Goal: Complete application form

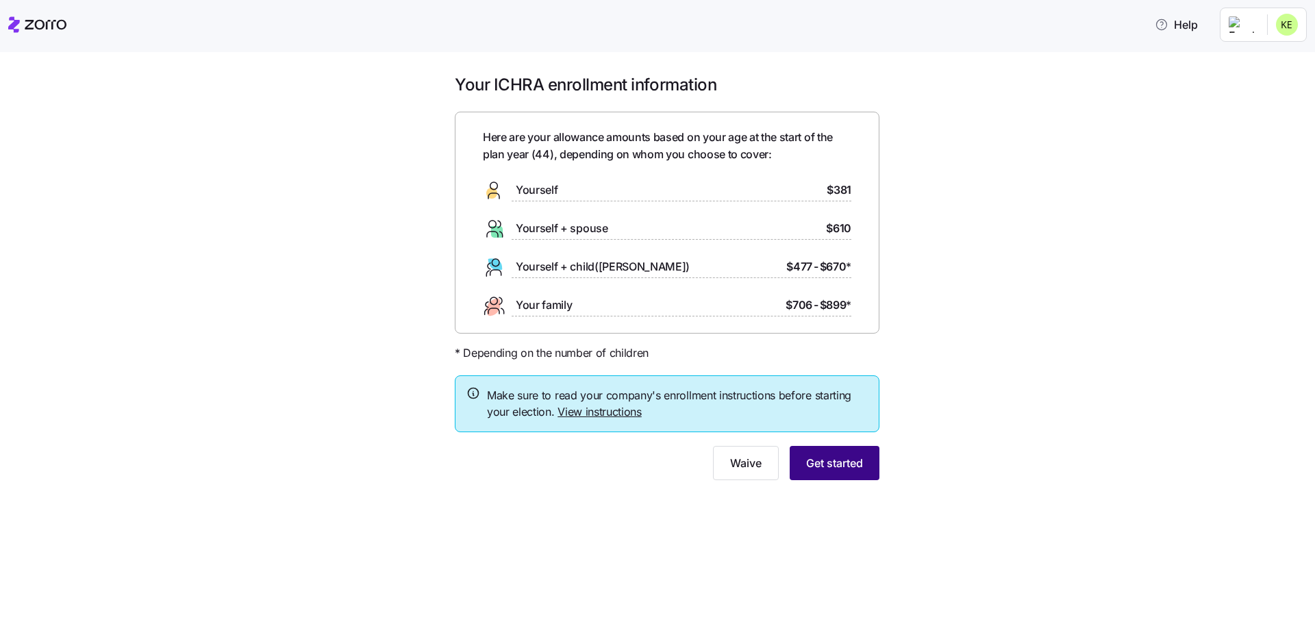
click at [836, 466] on span "Get started" at bounding box center [834, 463] width 57 height 16
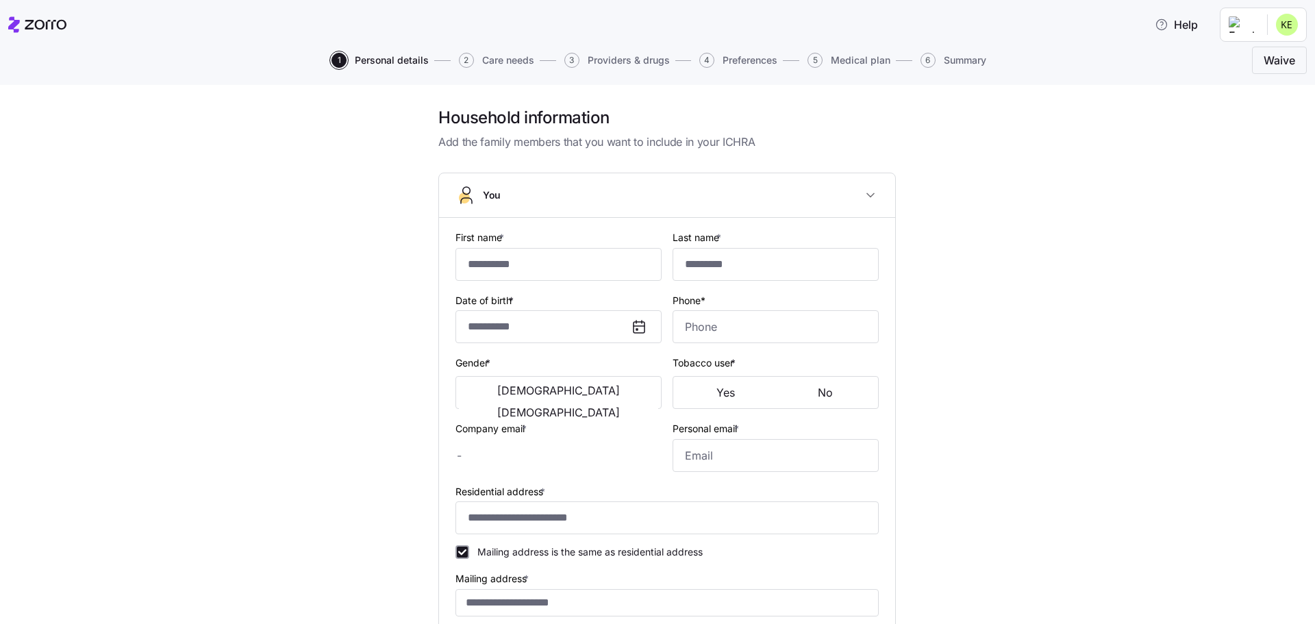
type input "*******"
type input "******"
type input "kerdman@allegeant.net"
type input "**********"
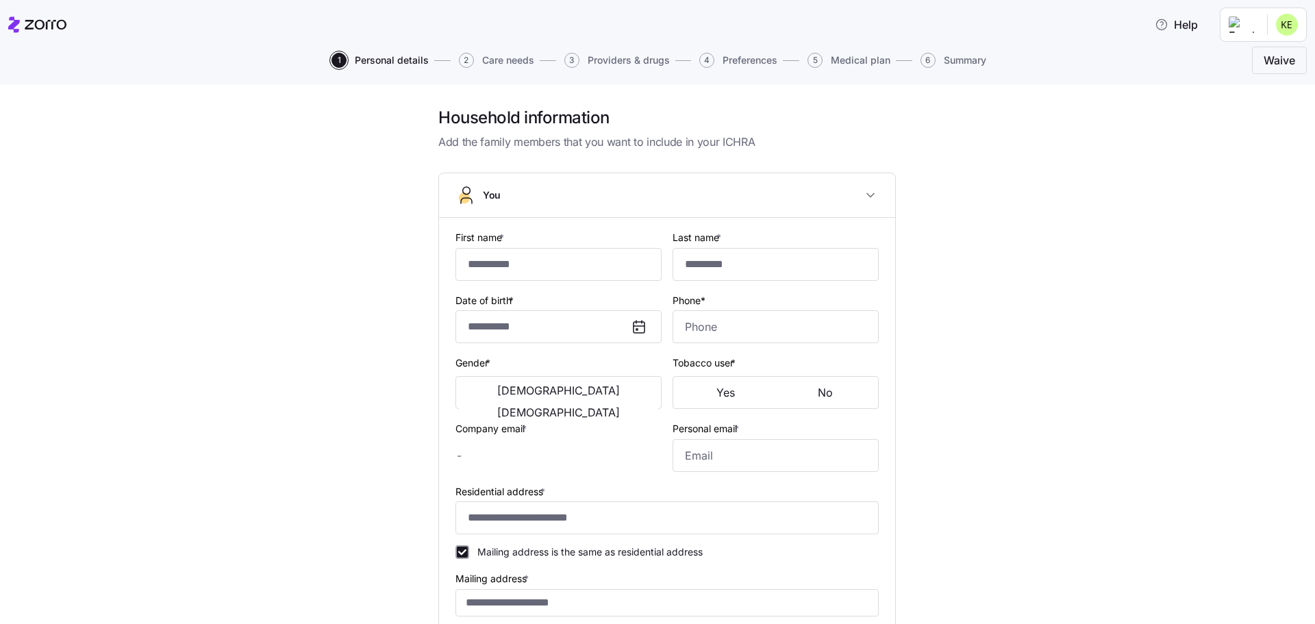
checkbox input "true"
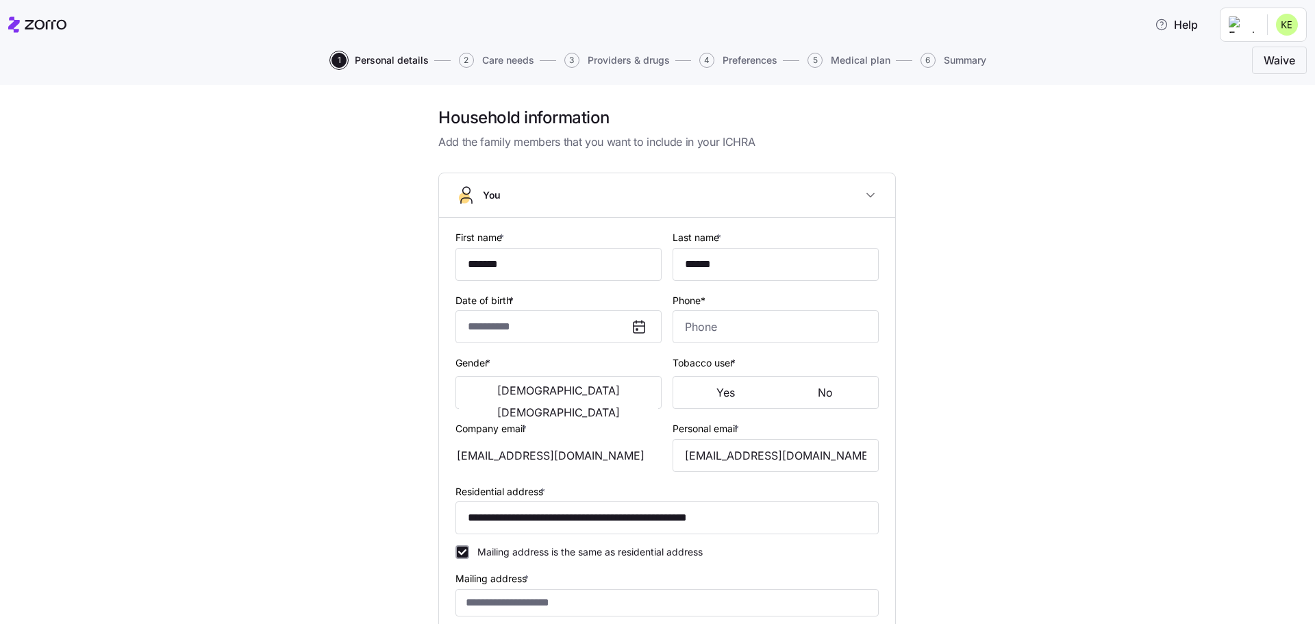
type input "**********"
type input "(410) 200-6598"
type input "US citizen"
type input "Married"
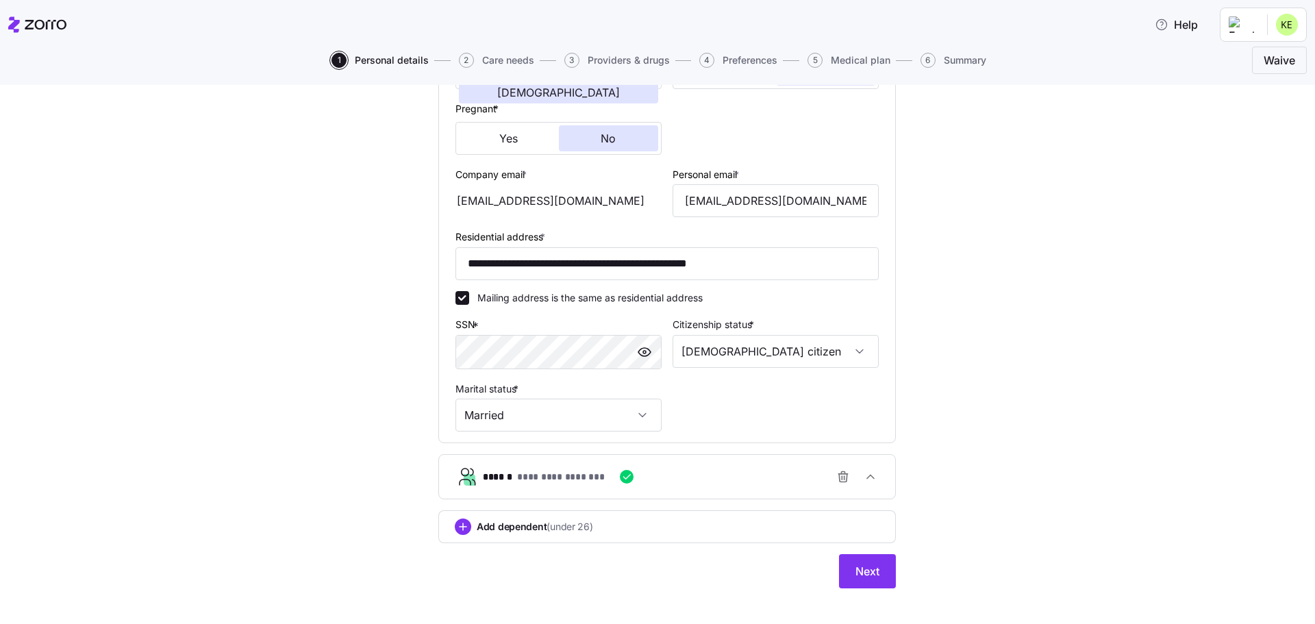
scroll to position [333, 0]
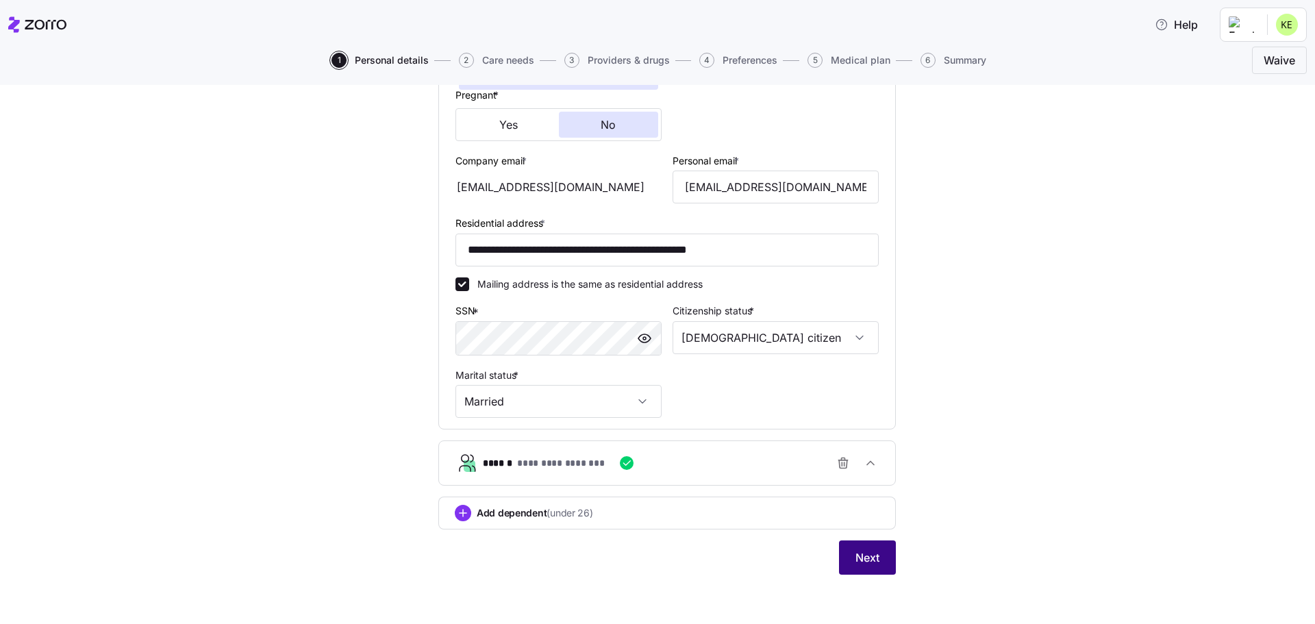
click at [853, 573] on button "Next" at bounding box center [867, 557] width 57 height 34
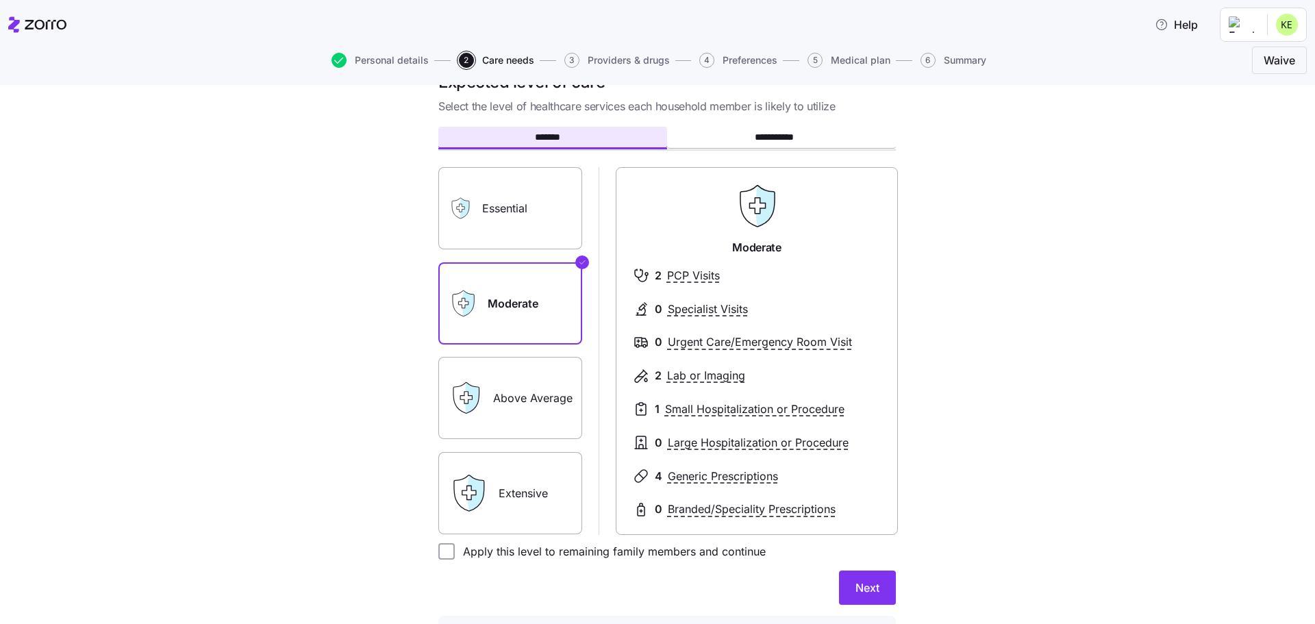
scroll to position [68, 0]
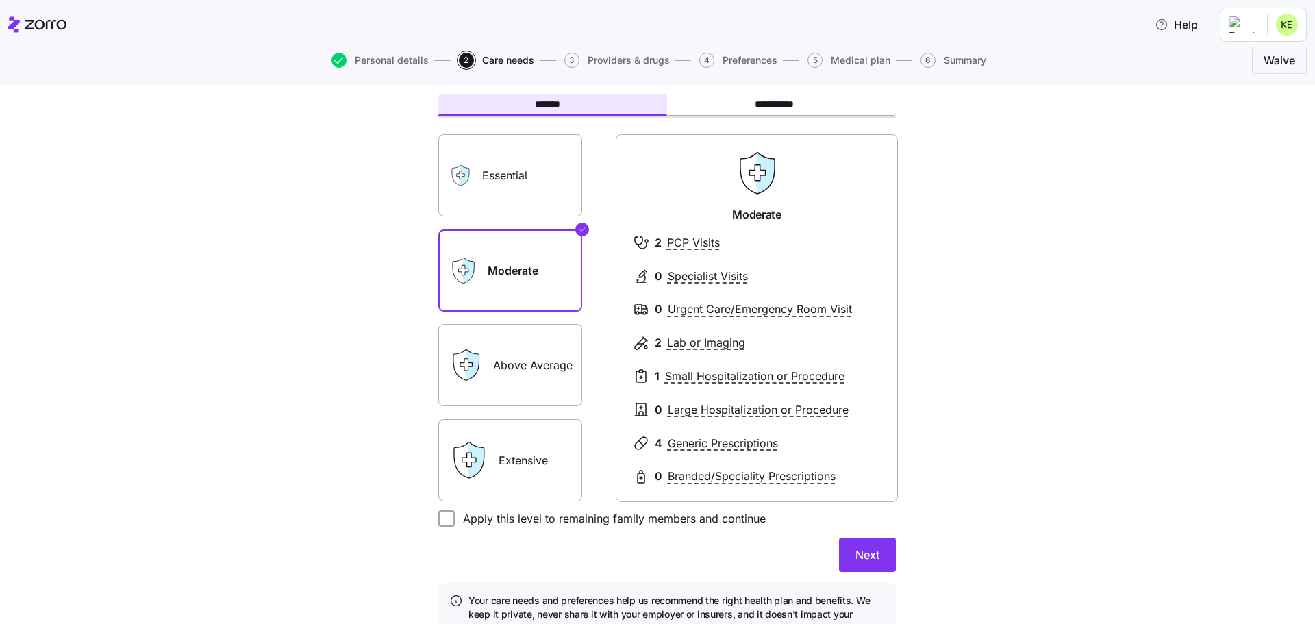
click at [516, 386] on label "Above Average" at bounding box center [510, 365] width 144 height 82
click at [0, 0] on input "Above Average" at bounding box center [0, 0] width 0 height 0
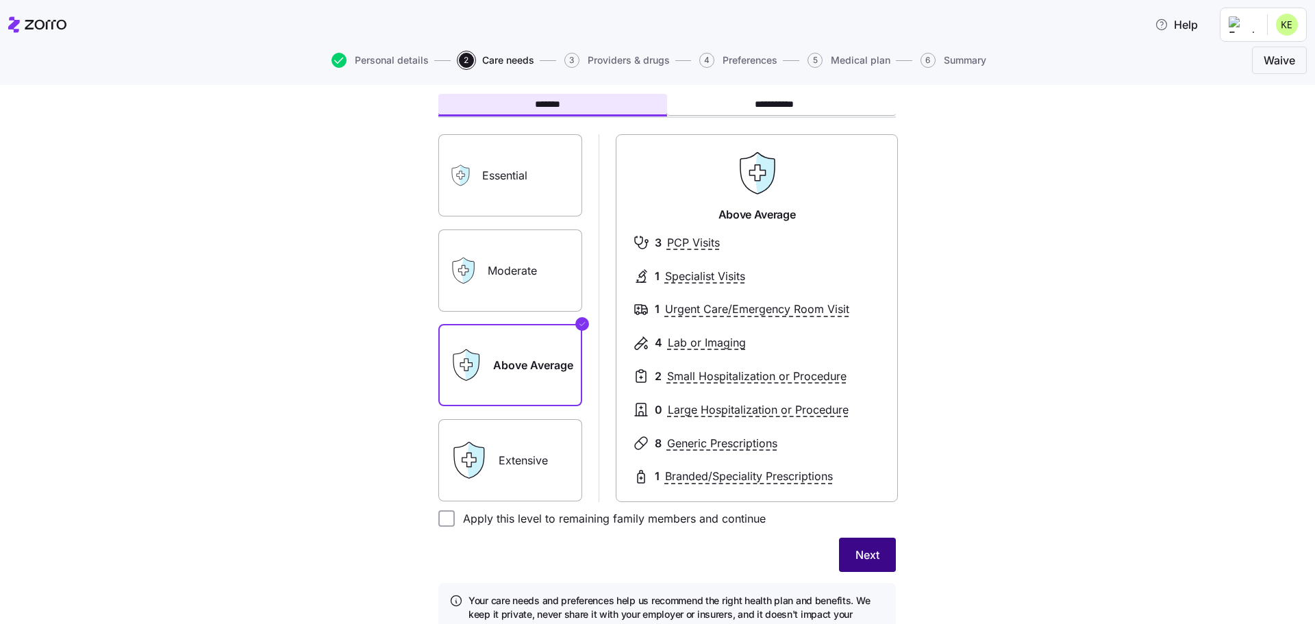
click at [871, 545] on button "Next" at bounding box center [867, 554] width 57 height 34
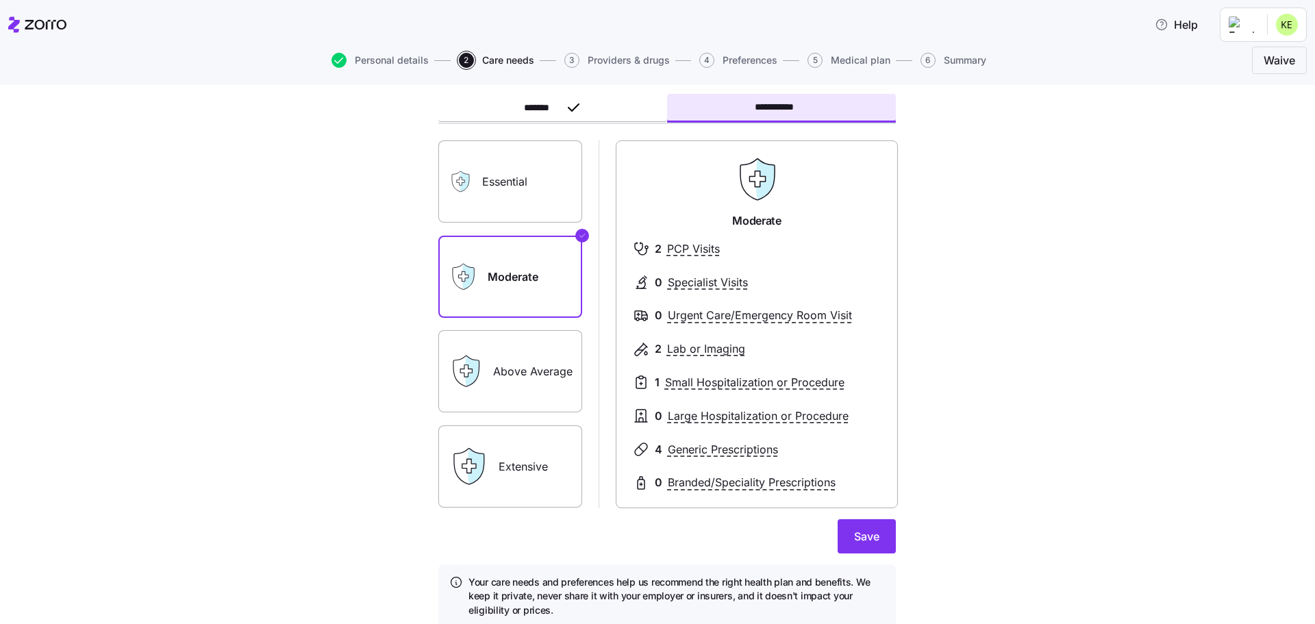
click at [535, 401] on label "Above Average" at bounding box center [510, 371] width 144 height 82
click at [0, 0] on input "Above Average" at bounding box center [0, 0] width 0 height 0
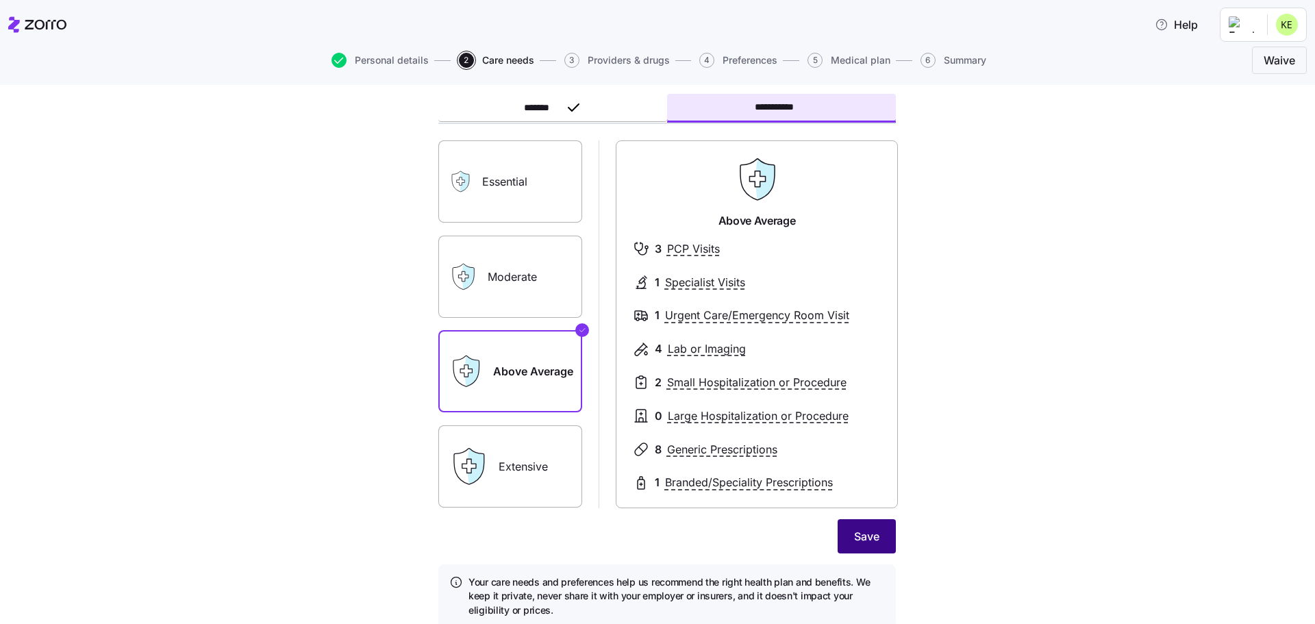
click at [854, 540] on span "Save" at bounding box center [866, 536] width 25 height 16
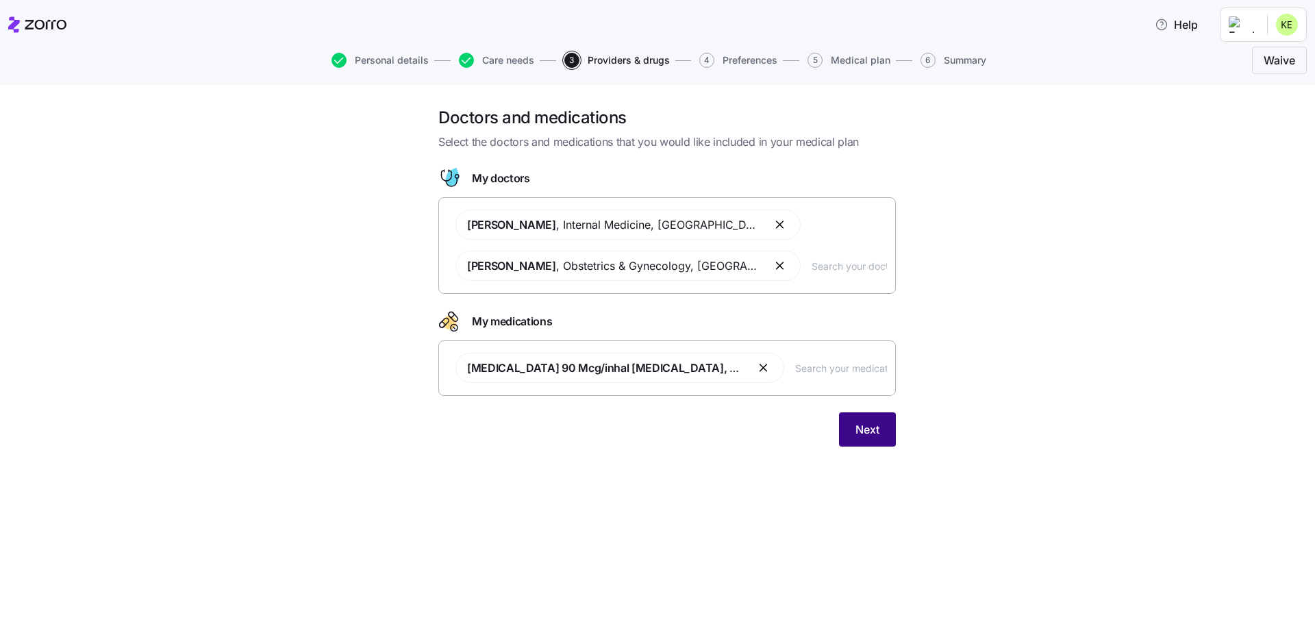
click at [874, 422] on span "Next" at bounding box center [867, 429] width 24 height 16
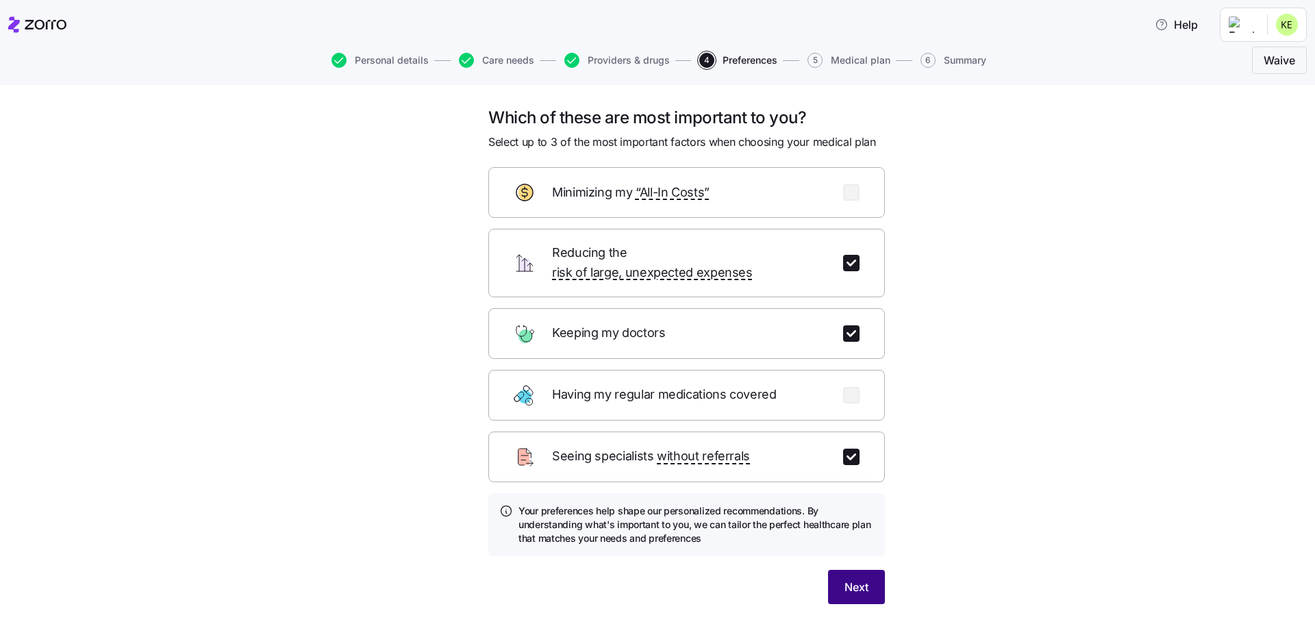
click at [867, 574] on button "Next" at bounding box center [856, 587] width 57 height 34
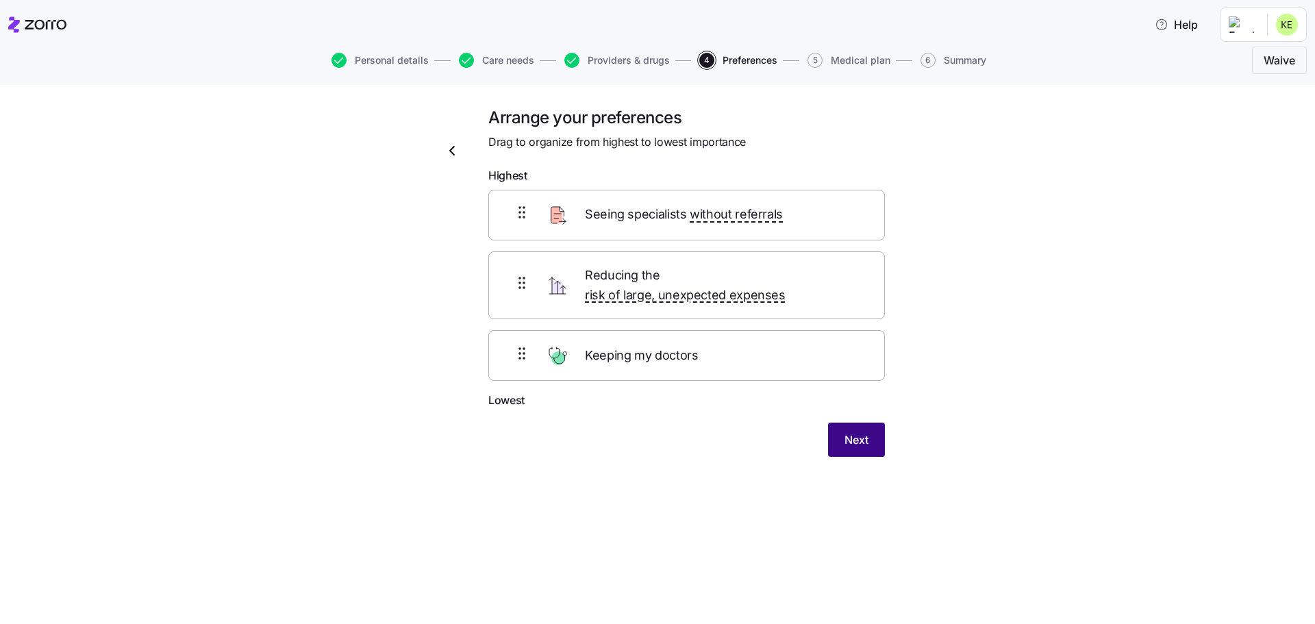
click at [849, 422] on button "Next" at bounding box center [856, 439] width 57 height 34
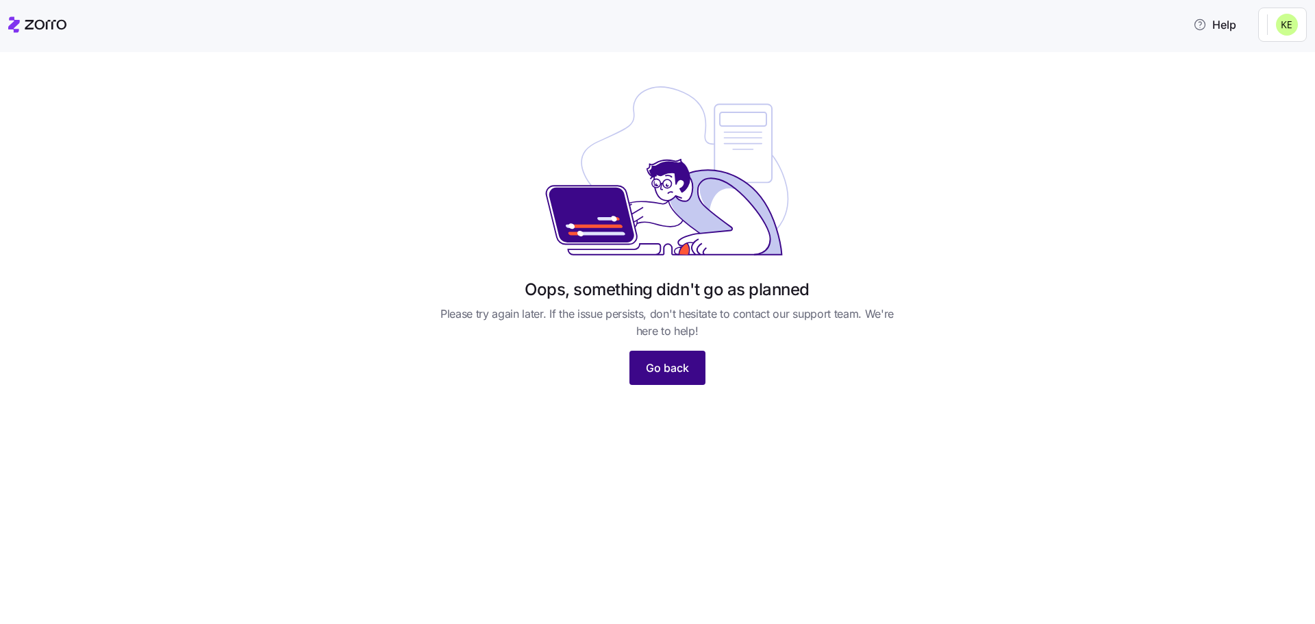
click at [664, 365] on span "Go back" at bounding box center [667, 367] width 43 height 16
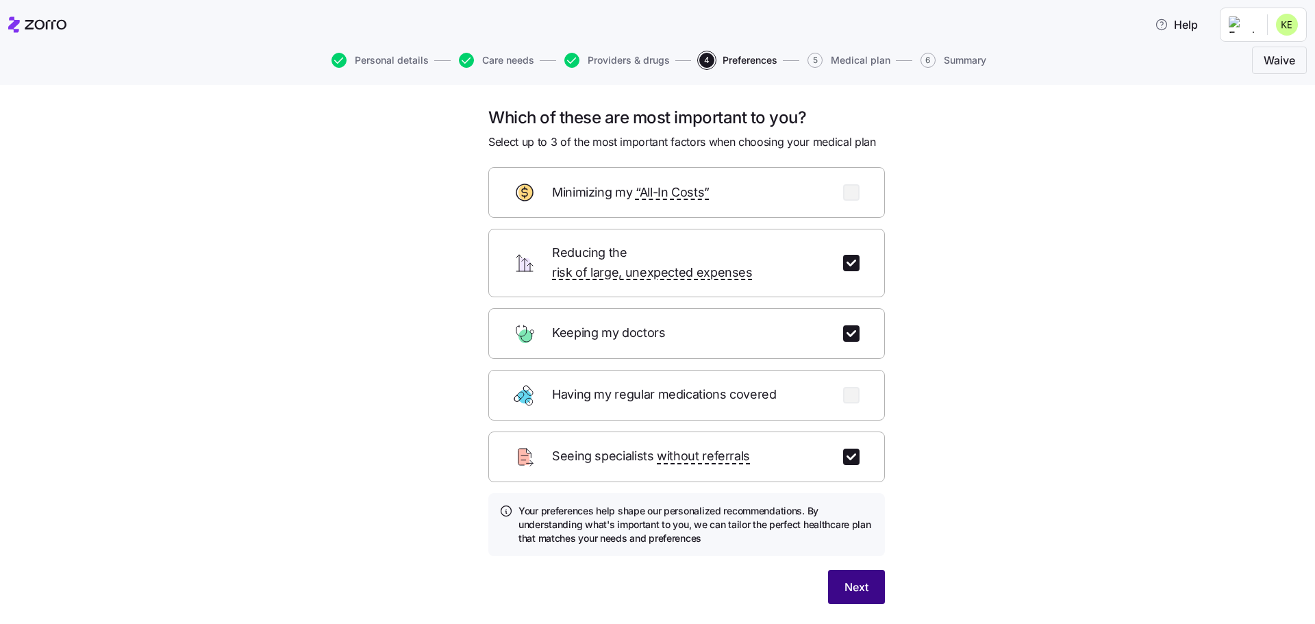
click at [859, 579] on span "Next" at bounding box center [856, 587] width 24 height 16
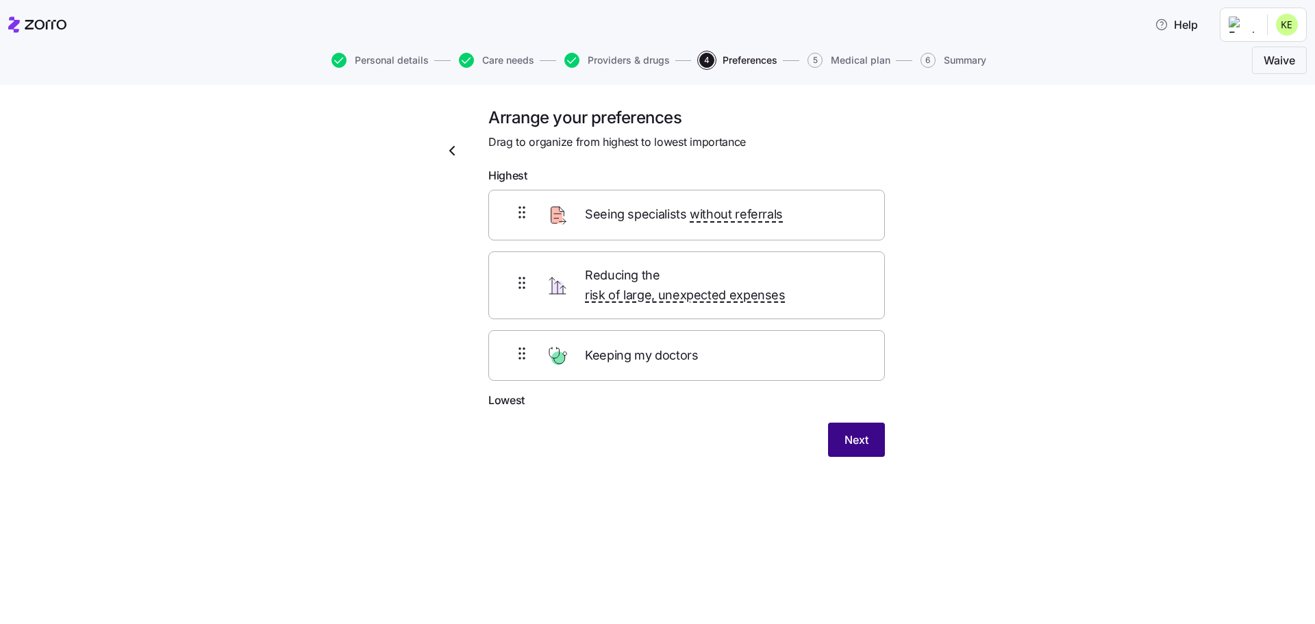
click at [851, 431] on button "Next" at bounding box center [856, 439] width 57 height 34
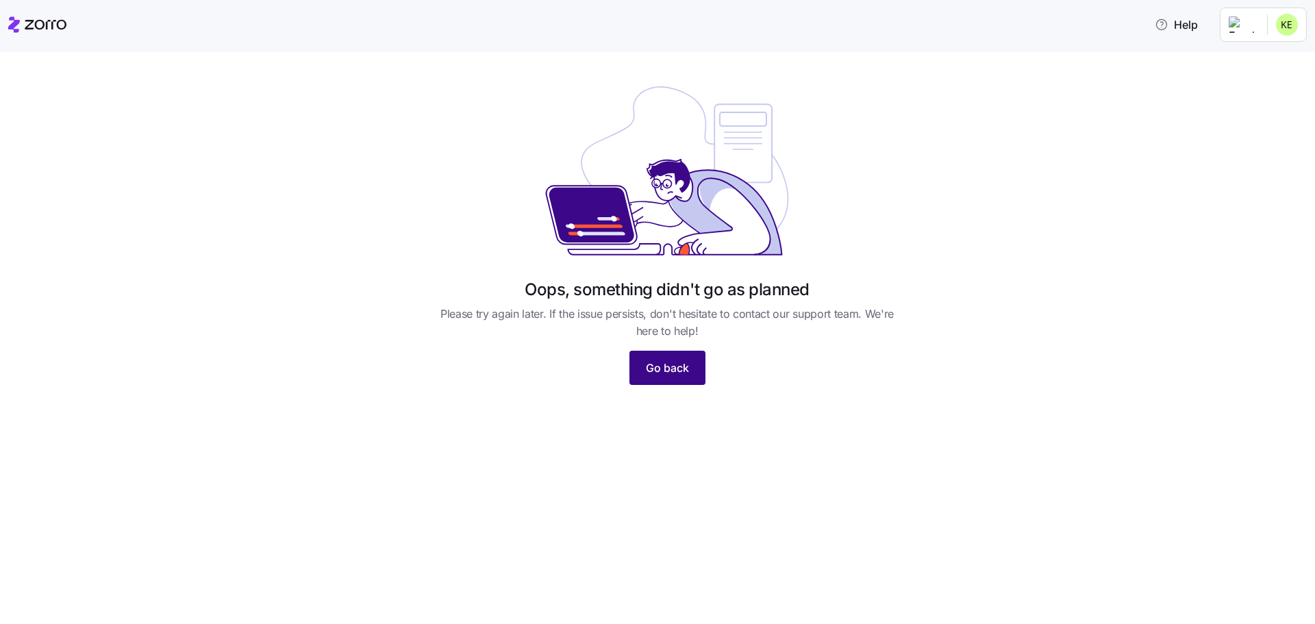
click at [658, 361] on span "Go back" at bounding box center [667, 367] width 43 height 16
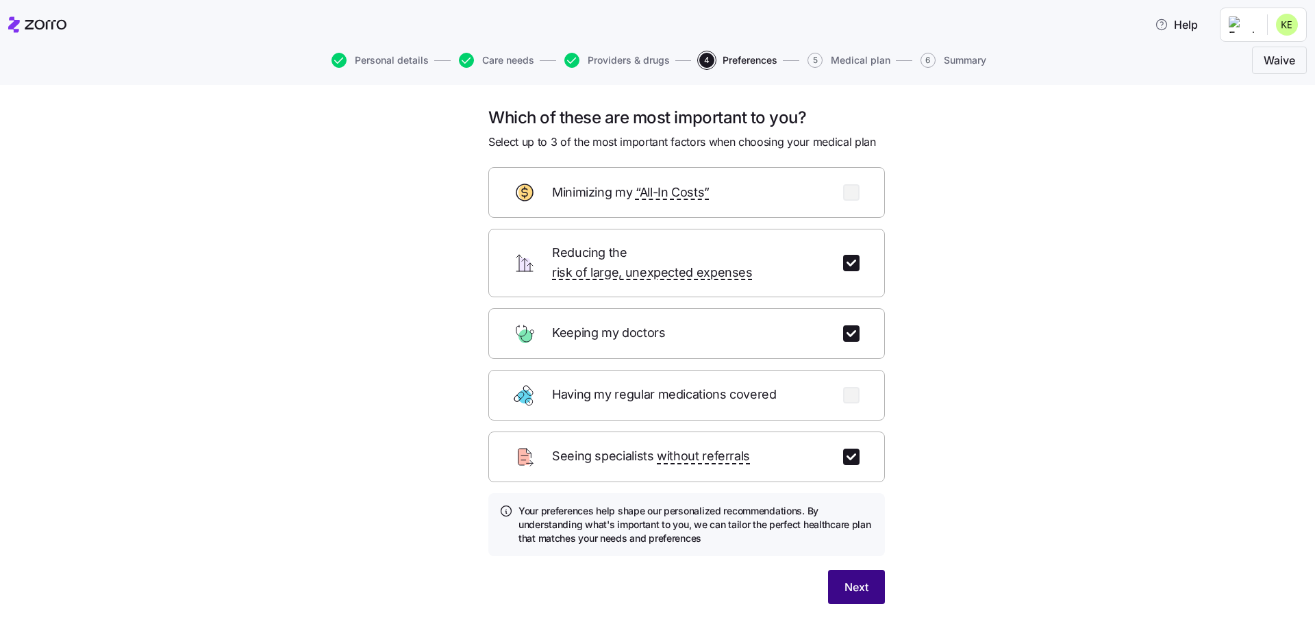
click at [863, 570] on button "Next" at bounding box center [856, 587] width 57 height 34
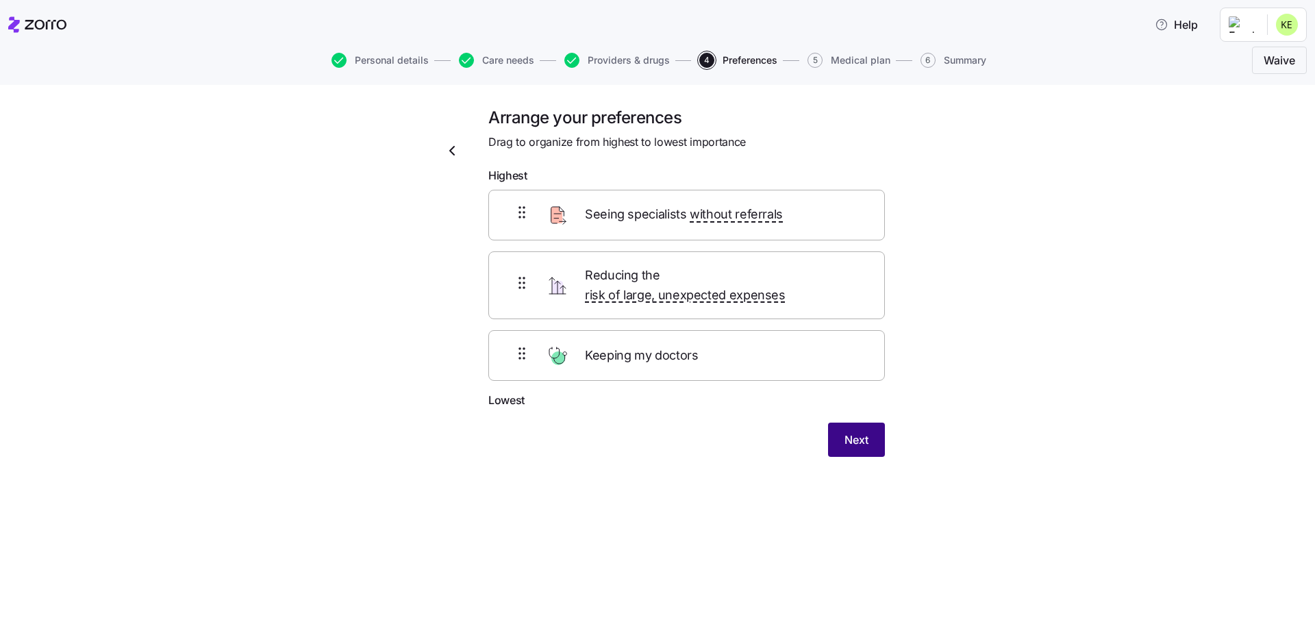
click at [859, 434] on button "Next" at bounding box center [856, 439] width 57 height 34
